Goal: Navigation & Orientation: Understand site structure

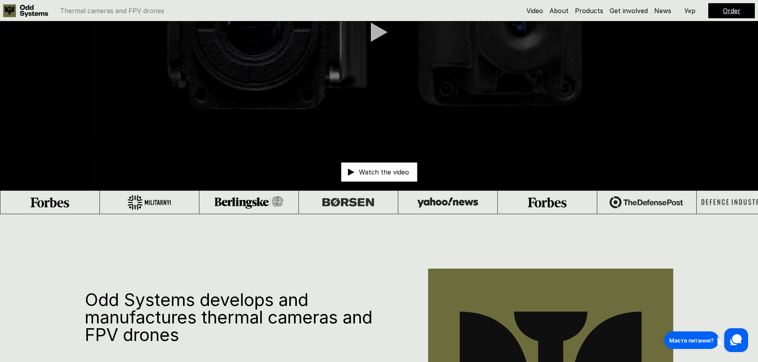
scroll to position [278, 0]
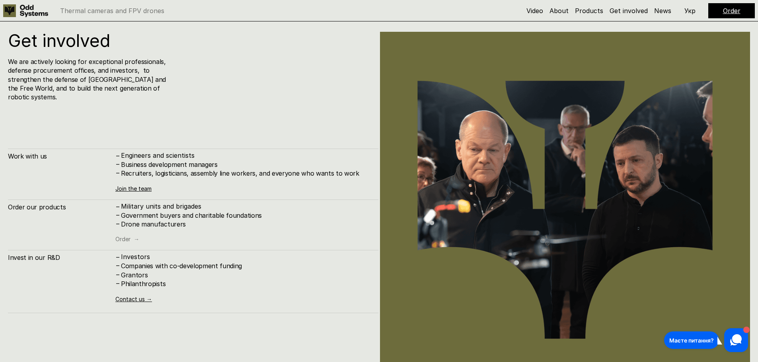
click at [130, 236] on link "Order →" at bounding box center [127, 239] width 24 height 7
click at [582, 9] on link "Products" at bounding box center [589, 11] width 28 height 8
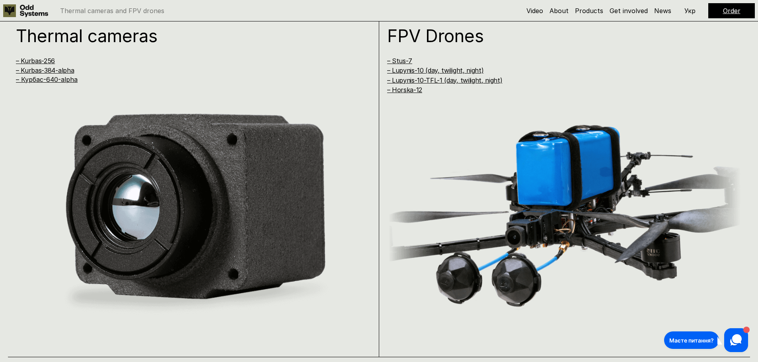
scroll to position [725, 0]
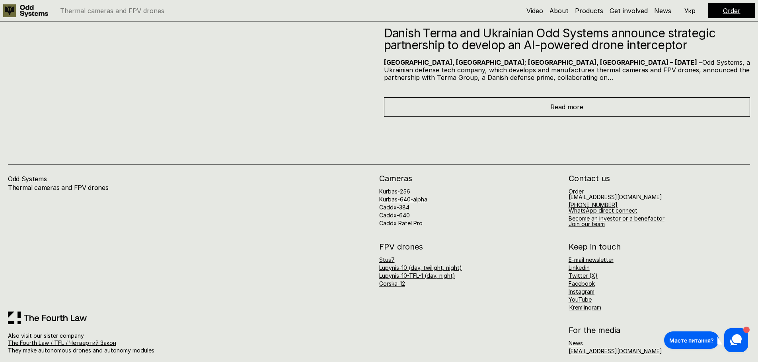
scroll to position [4325, 0]
